Goal: Communication & Community: Share content

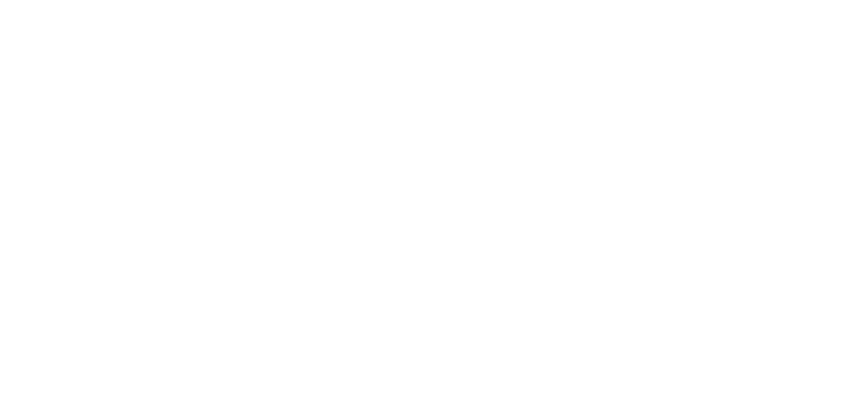
click at [138, 111] on div "Collaborate" at bounding box center [112, 115] width 52 height 12
click at [593, 388] on div at bounding box center [424, 382] width 338 height 14
click at [742, 391] on button "Send" at bounding box center [716, 381] width 52 height 20
click at [706, 74] on button "Close" at bounding box center [681, 73] width 48 height 21
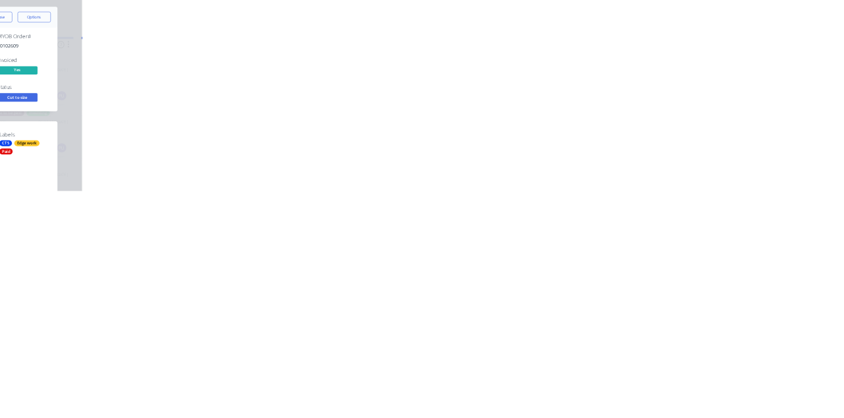
click at [706, 71] on button "Close" at bounding box center [681, 73] width 48 height 21
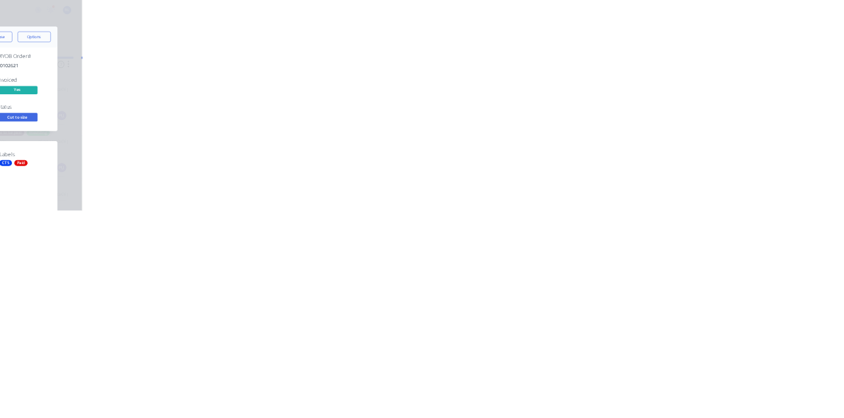
click at [138, 111] on div "Collaborate" at bounding box center [112, 115] width 52 height 12
click at [706, 73] on button "Close" at bounding box center [681, 73] width 48 height 21
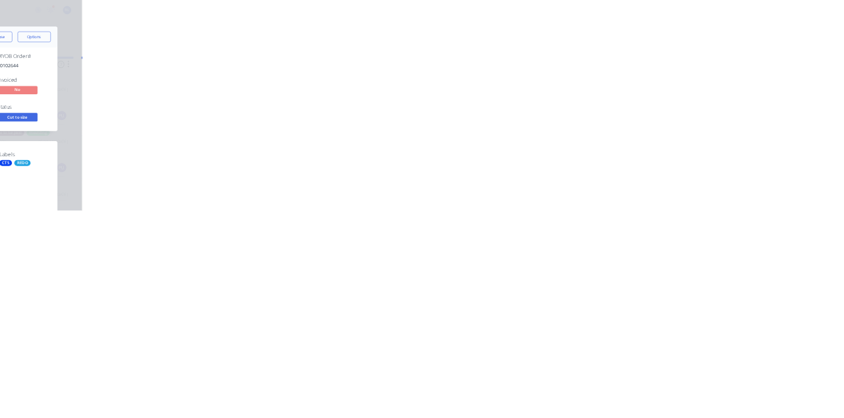
click at [706, 71] on button "Close" at bounding box center [681, 73] width 48 height 21
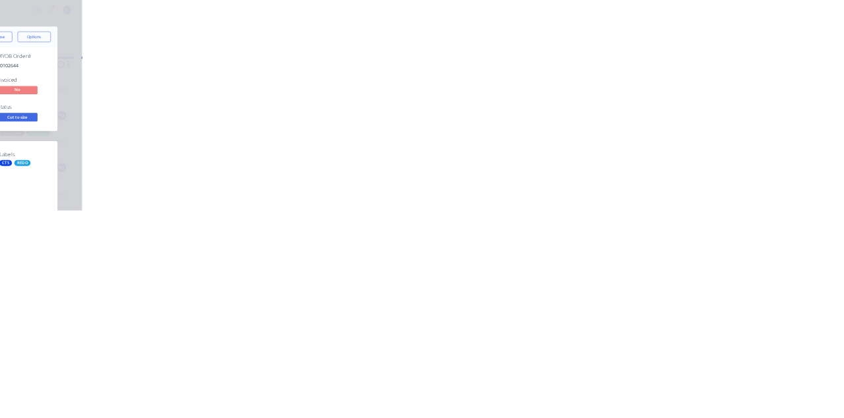
click at [79, 117] on icon at bounding box center [74, 117] width 9 height 8
click at [706, 71] on button "Close" at bounding box center [681, 73] width 48 height 21
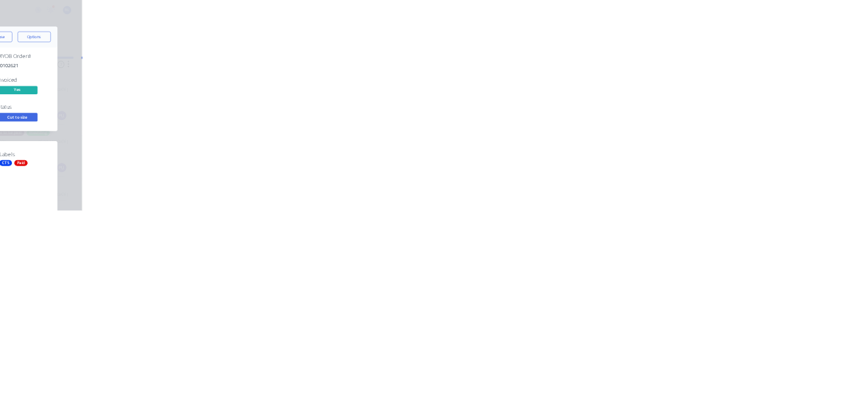
click at [138, 115] on div "Collaborate" at bounding box center [112, 115] width 52 height 12
click at [706, 75] on button "Close" at bounding box center [681, 73] width 48 height 21
